Goal: Task Accomplishment & Management: Use online tool/utility

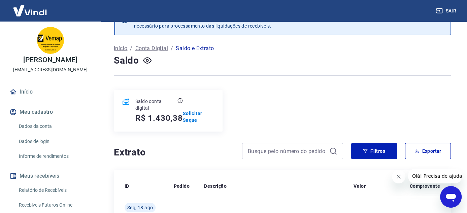
scroll to position [34, 0]
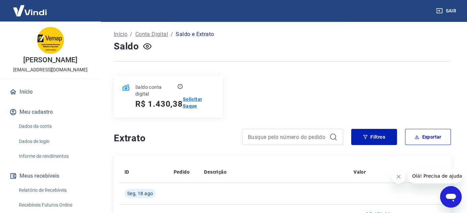
click at [188, 105] on p "Solicitar Saque" at bounding box center [199, 102] width 32 height 13
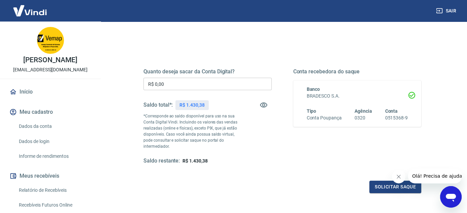
scroll to position [24, 0]
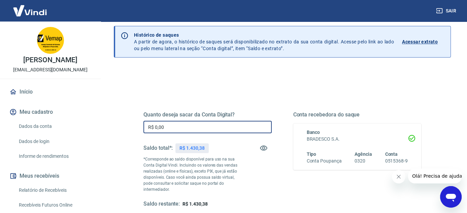
drag, startPoint x: 167, startPoint y: 128, endPoint x: 89, endPoint y: 127, distance: 78.1
click at [89, 127] on div "Sair [PERSON_NAME] [EMAIL_ADDRESS][DOMAIN_NAME] Início Meu cadastro Dados da co…" at bounding box center [233, 82] width 467 height 213
type input "R$ 1.198,92"
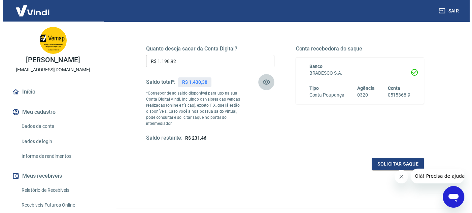
scroll to position [91, 0]
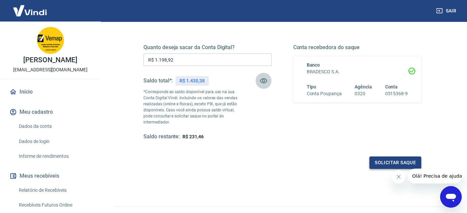
click at [391, 162] on button "Solicitar saque" at bounding box center [395, 163] width 52 height 12
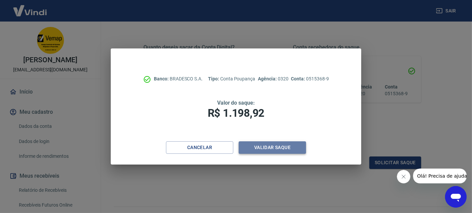
click at [260, 146] on button "Validar saque" at bounding box center [272, 147] width 67 height 12
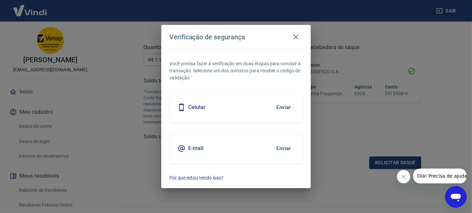
click at [283, 106] on button "Enviar" at bounding box center [284, 107] width 22 height 14
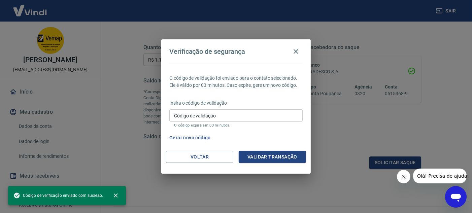
click at [236, 115] on input "Código de validação" at bounding box center [235, 115] width 133 height 12
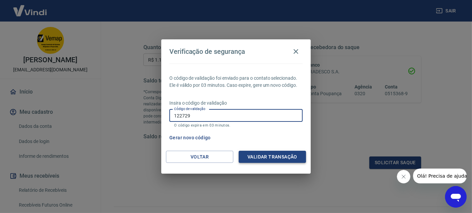
type input "122729"
click at [273, 153] on button "Validar transação" at bounding box center [272, 157] width 67 height 12
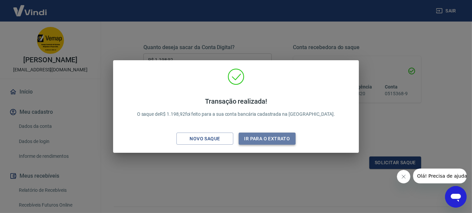
click at [261, 141] on button "Ir para o extrato" at bounding box center [267, 139] width 57 height 12
